Goal: Task Accomplishment & Management: Use online tool/utility

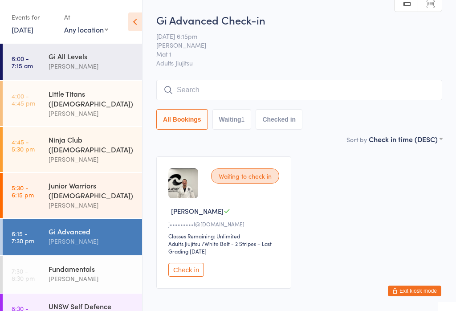
click at [211, 91] on input "search" at bounding box center [299, 90] width 286 height 20
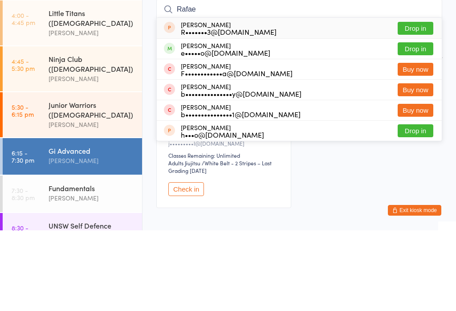
type input "Rafae"
click at [408, 123] on button "Drop in" at bounding box center [415, 129] width 36 height 13
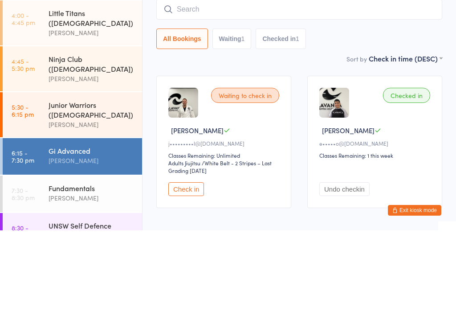
scroll to position [44, 0]
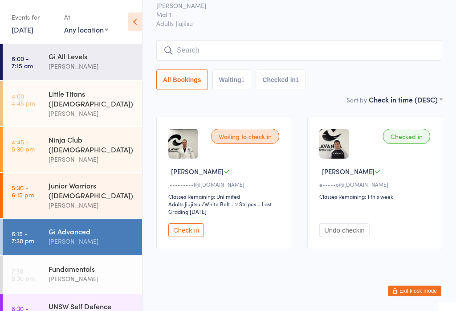
click at [95, 236] on div "[PERSON_NAME]" at bounding box center [92, 241] width 86 height 10
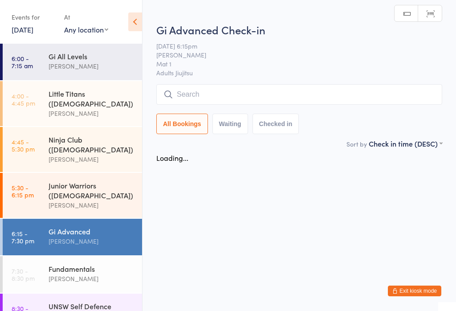
scroll to position [0, 0]
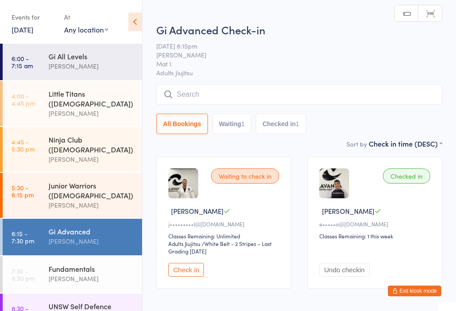
click at [234, 91] on input "search" at bounding box center [299, 94] width 286 height 20
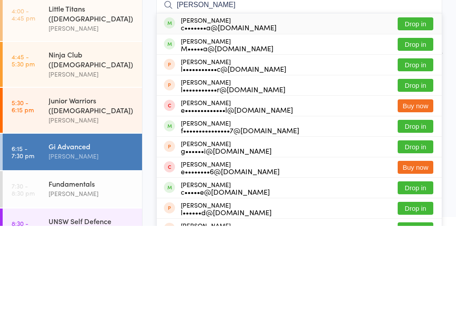
type input "[PERSON_NAME]"
click at [408, 102] on button "Drop in" at bounding box center [415, 108] width 36 height 13
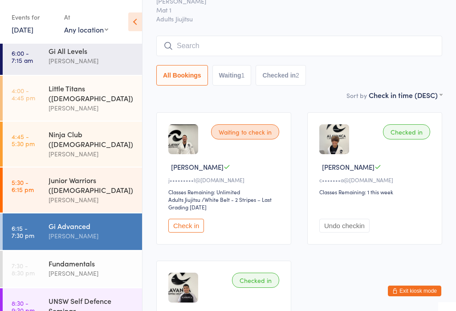
scroll to position [5, 0]
click at [90, 296] on div "UNSW Self Defence Seminar" at bounding box center [92, 306] width 86 height 20
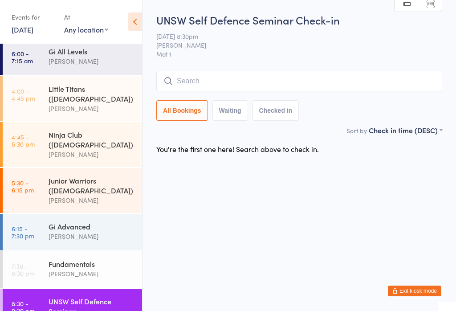
click at [91, 231] on div "[PERSON_NAME]" at bounding box center [92, 236] width 86 height 10
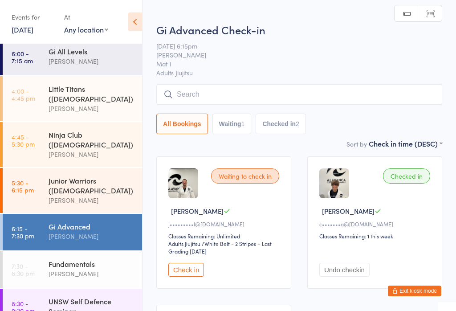
click at [217, 105] on input "search" at bounding box center [299, 94] width 286 height 20
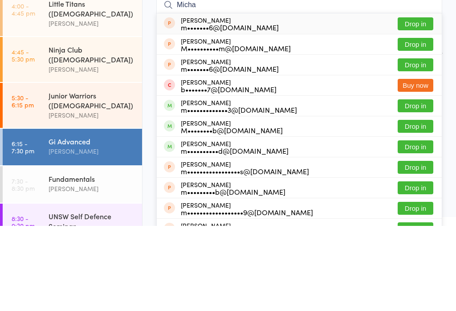
type input "Micha"
click at [424, 184] on button "Drop in" at bounding box center [415, 190] width 36 height 13
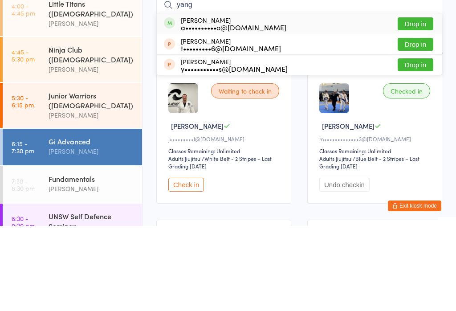
type input "yang"
click at [421, 102] on button "Drop in" at bounding box center [415, 108] width 36 height 13
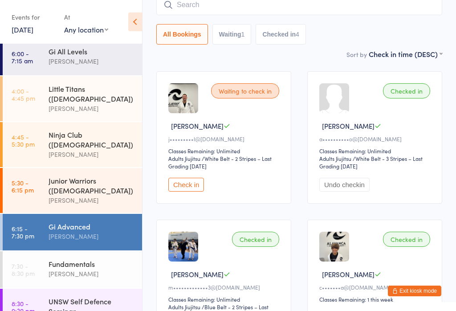
click at [335, 110] on div at bounding box center [334, 98] width 30 height 30
click at [202, 4] on input "search" at bounding box center [299, 5] width 286 height 20
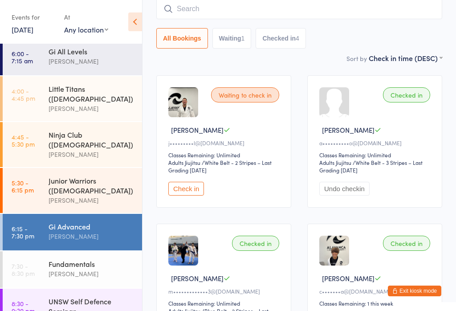
scroll to position [81, 0]
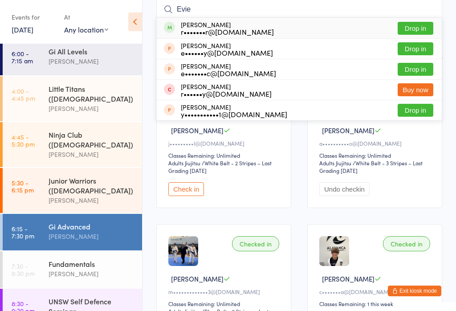
type input "Evie"
click at [413, 24] on button "Drop in" at bounding box center [415, 28] width 36 height 13
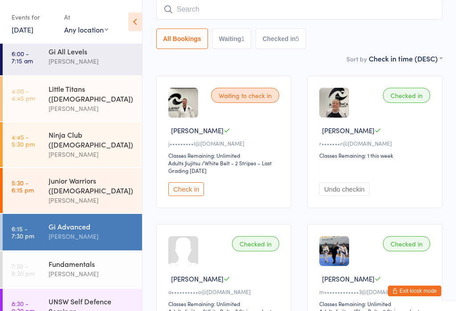
click at [39, 214] on link "6:15 - 7:30 pm Gi Advanced [PERSON_NAME]" at bounding box center [72, 232] width 139 height 36
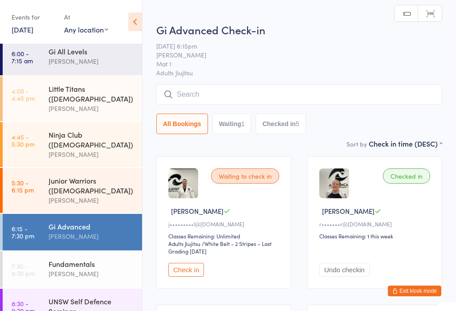
click at [239, 98] on input "search" at bounding box center [299, 94] width 286 height 20
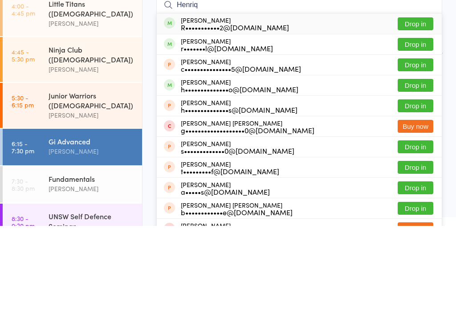
type input "Henriq"
click at [411, 164] on button "Drop in" at bounding box center [415, 170] width 36 height 13
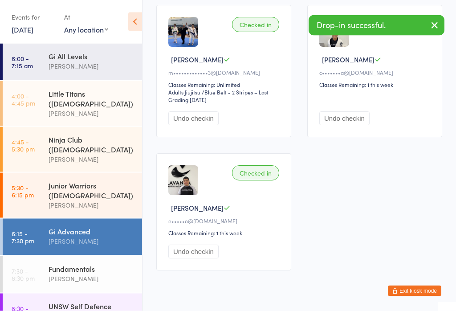
scroll to position [448, 0]
